Goal: Information Seeking & Learning: Learn about a topic

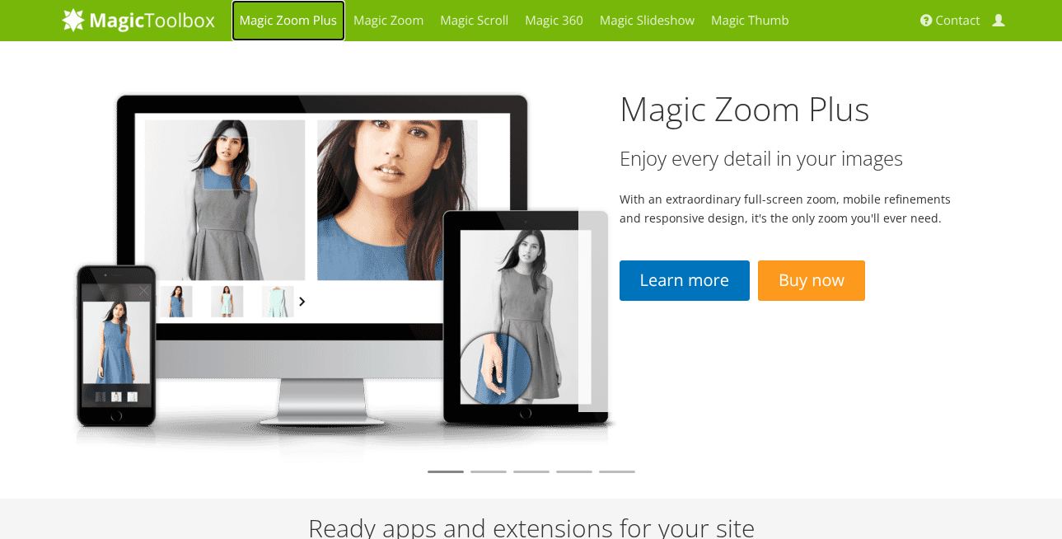
click at [280, 23] on link "Magic Zoom Plus" at bounding box center [288, 20] width 114 height 41
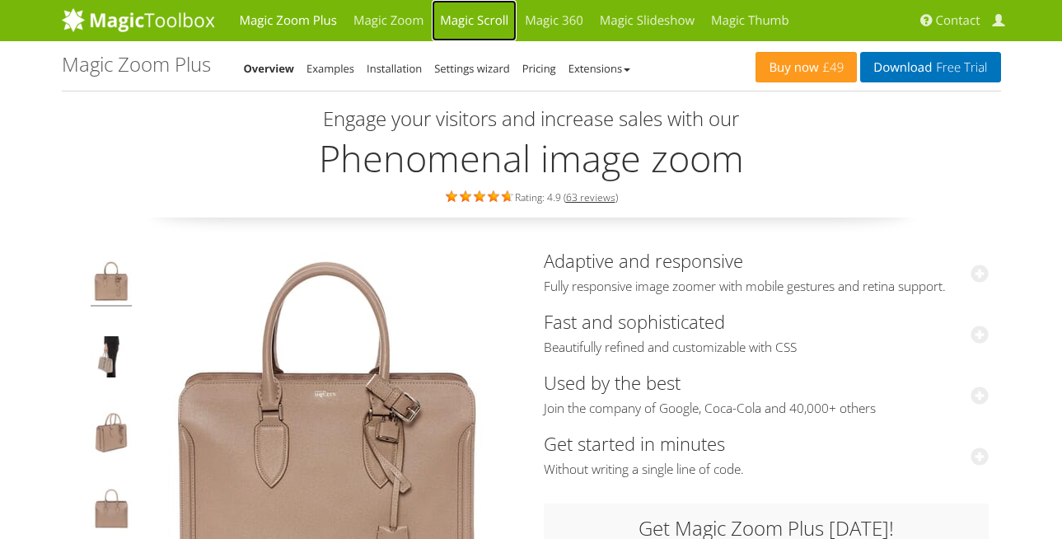
click at [474, 20] on link "Magic Scroll" at bounding box center [474, 20] width 85 height 41
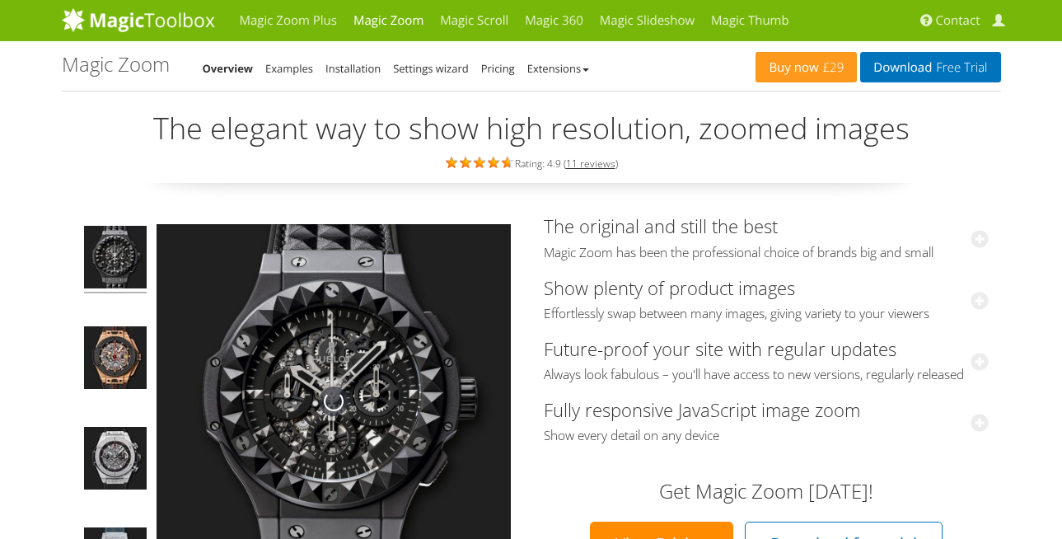
click at [301, 13] on link "Magic Zoom Plus" at bounding box center [288, 20] width 114 height 41
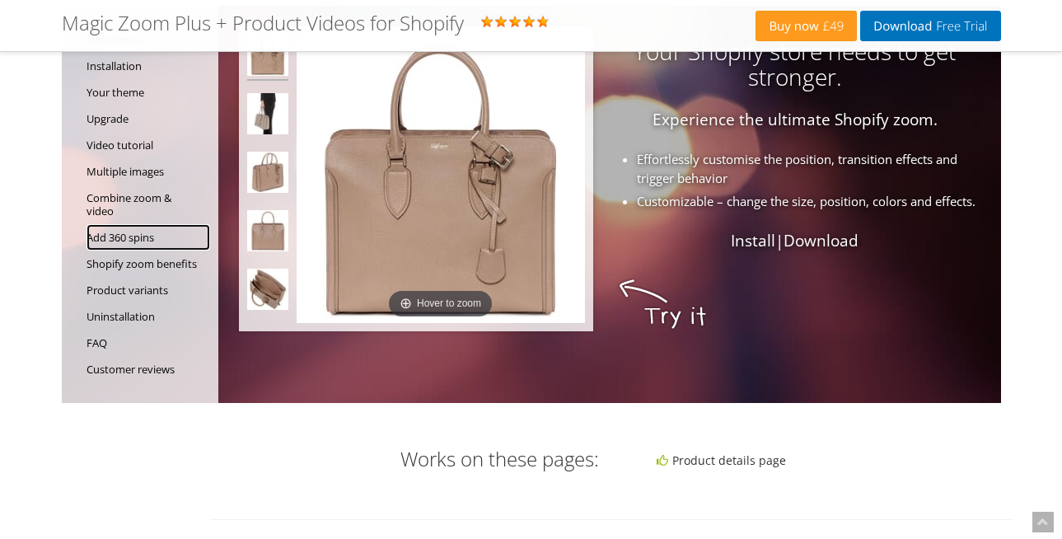
click at [126, 240] on link "Add 360 spins" at bounding box center [148, 237] width 124 height 26
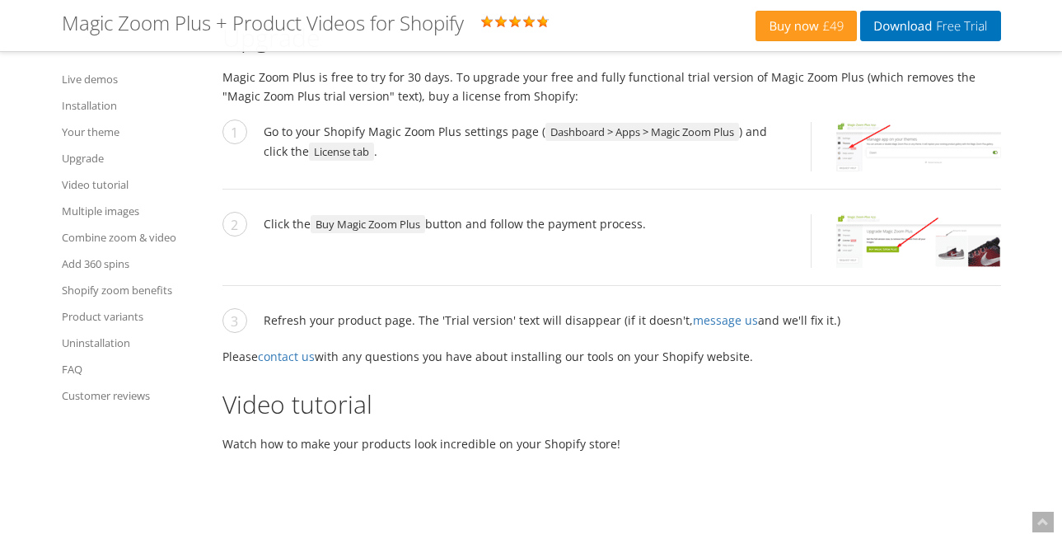
scroll to position [4770, 0]
